Goal: Find specific page/section: Find specific page/section

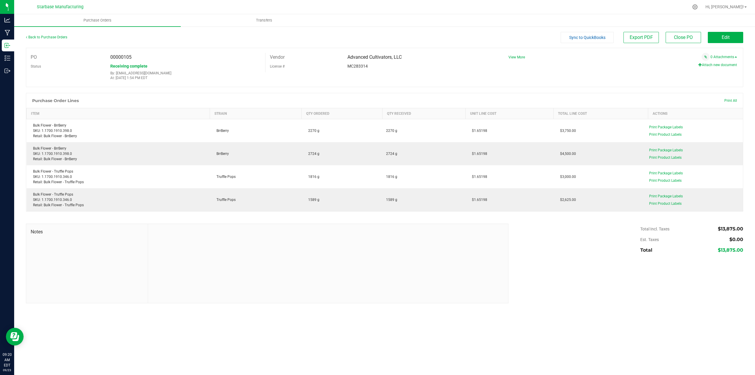
drag, startPoint x: 310, startPoint y: 284, endPoint x: 330, endPoint y: 277, distance: 21.2
click at [310, 284] on div at bounding box center [328, 263] width 360 height 79
